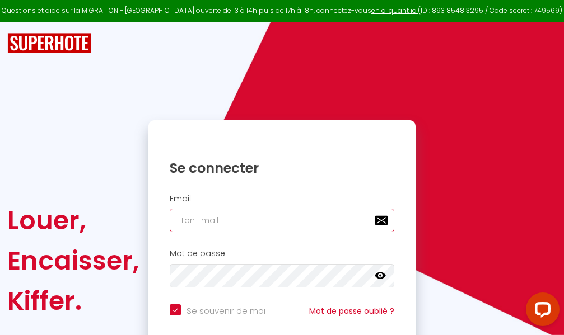
click at [272, 222] on input "email" at bounding box center [282, 221] width 225 height 24
type input "m"
checkbox input "true"
type input "ma"
checkbox input "true"
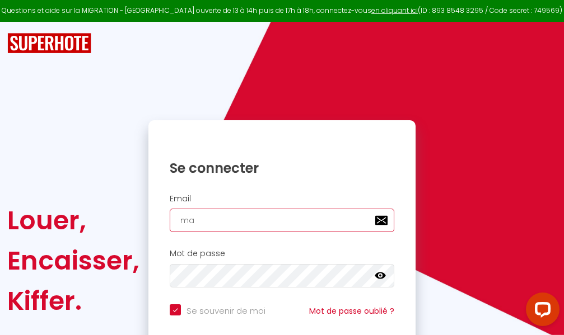
type input "mar"
checkbox input "true"
type input "marc"
checkbox input "true"
type input "marcd"
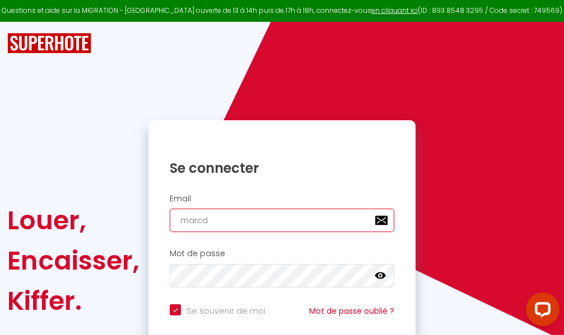
checkbox input "true"
type input "marcdp"
checkbox input "true"
type input "marcdpo"
checkbox input "true"
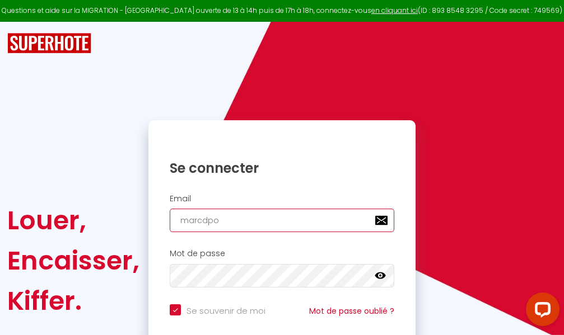
type input "marcdpoz"
checkbox input "true"
type input "marcdpoz."
checkbox input "true"
type input "marcdpoz.l"
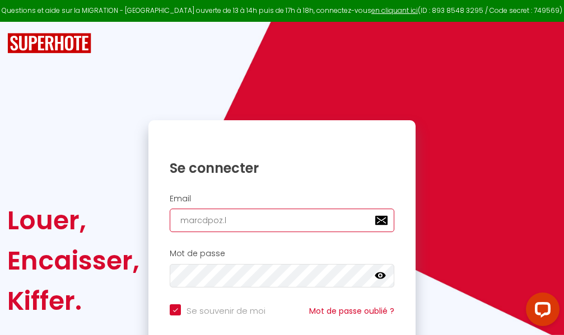
checkbox input "true"
type input "marcdpoz.lo"
checkbox input "true"
type input "marcdpoz.loc"
checkbox input "true"
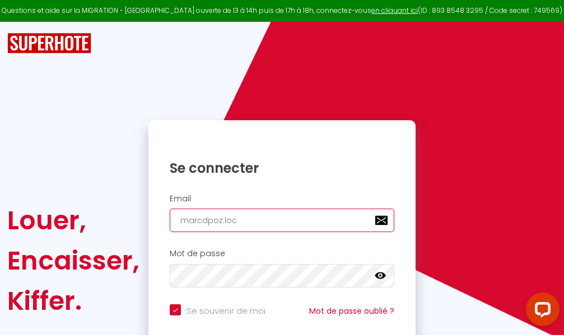
type input "marcdpoz.loca"
checkbox input "true"
type input "marcdpoz.locat"
checkbox input "true"
type input "marcdpoz.locati"
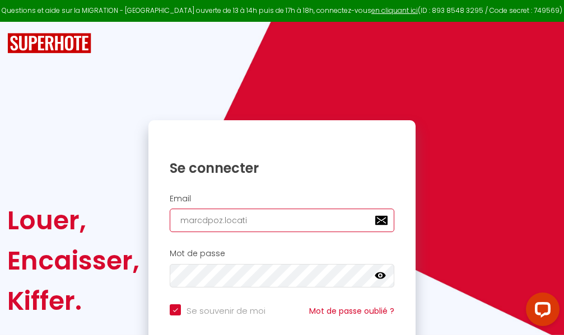
checkbox input "true"
type input "marcdpoz.locatio"
checkbox input "true"
type input "marcdpoz.location"
checkbox input "true"
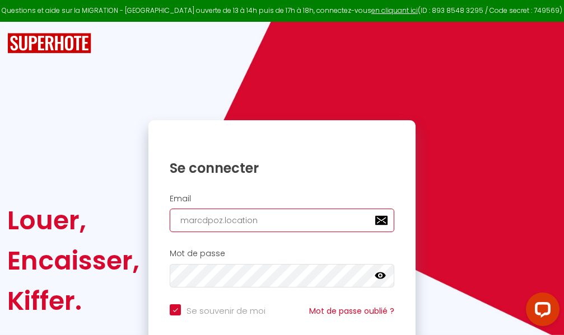
type input "marcdpoz.location@"
checkbox input "true"
type input "marcdpoz.location@g"
checkbox input "true"
type input "marcdpoz.location@gm"
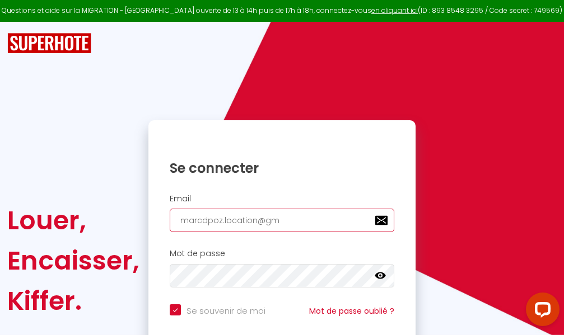
checkbox input "true"
type input "marcdpoz.location@gma"
checkbox input "true"
type input "marcdpoz.location@gmai"
checkbox input "true"
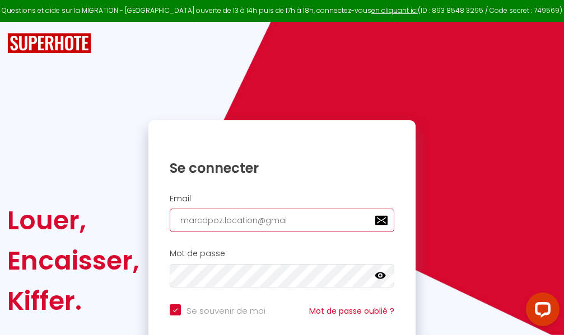
type input "[EMAIL_ADDRESS]"
checkbox input "true"
type input "[EMAIL_ADDRESS]."
checkbox input "true"
type input "marcdpoz.location@gmail.c"
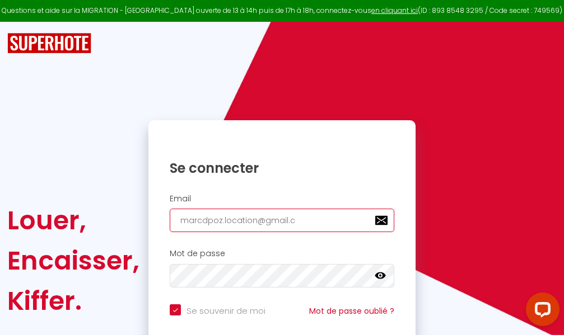
checkbox input "true"
type input "[EMAIL_ADDRESS][DOMAIN_NAME]"
checkbox input "true"
type input "[EMAIL_ADDRESS][DOMAIN_NAME]"
checkbox input "true"
